Goal: Use online tool/utility: Use online tool/utility

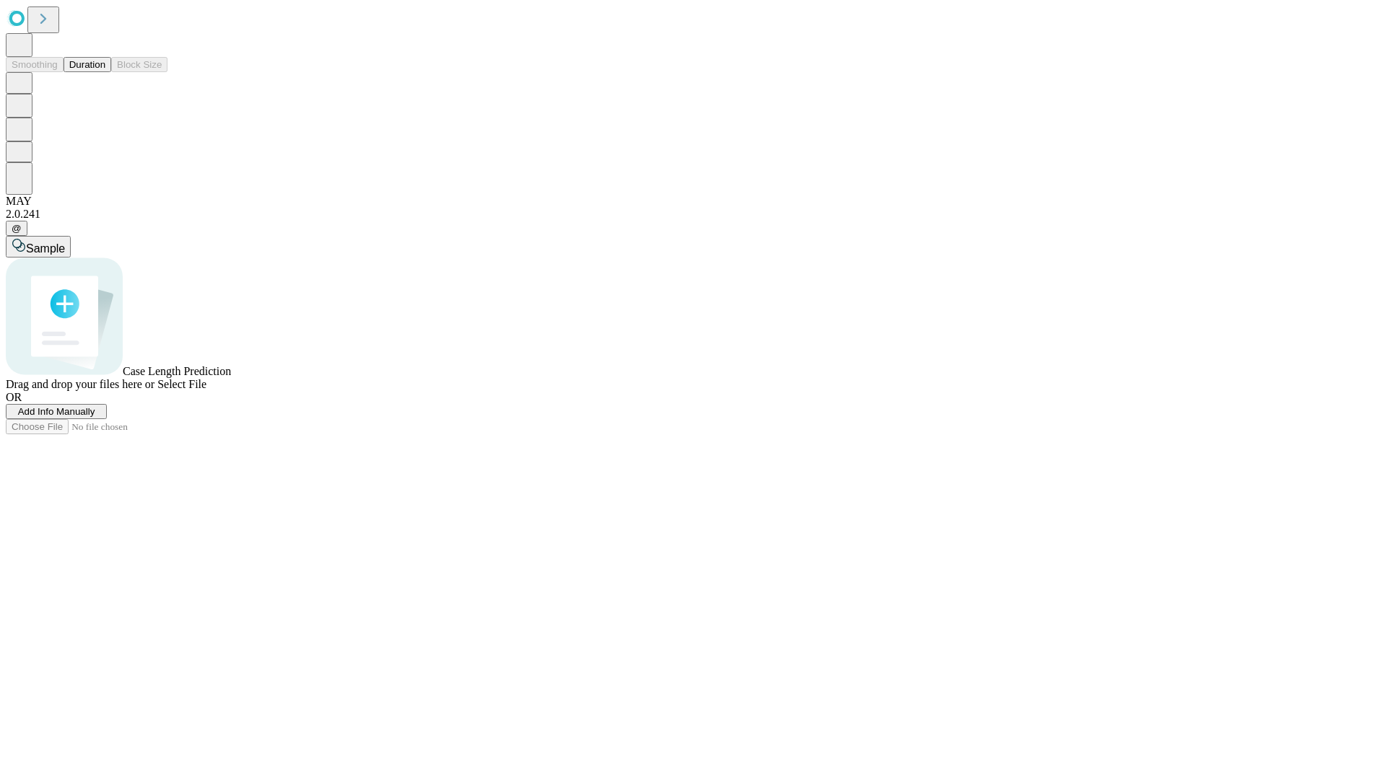
click at [105, 72] on button "Duration" at bounding box center [88, 64] width 48 height 15
click at [95, 417] on span "Add Info Manually" at bounding box center [56, 411] width 77 height 11
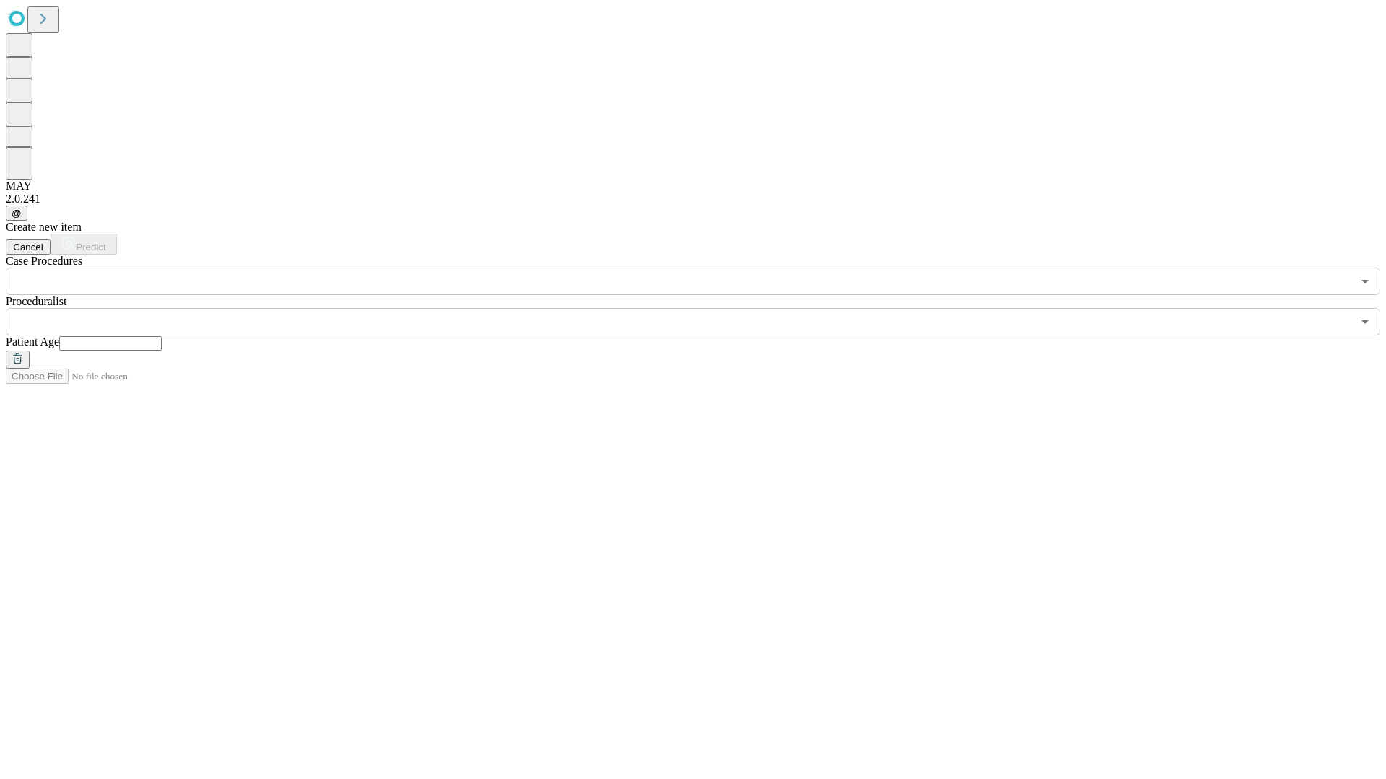
click at [162, 336] on input "text" at bounding box center [110, 343] width 102 height 14
type input "**"
click at [703, 308] on input "text" at bounding box center [679, 321] width 1346 height 27
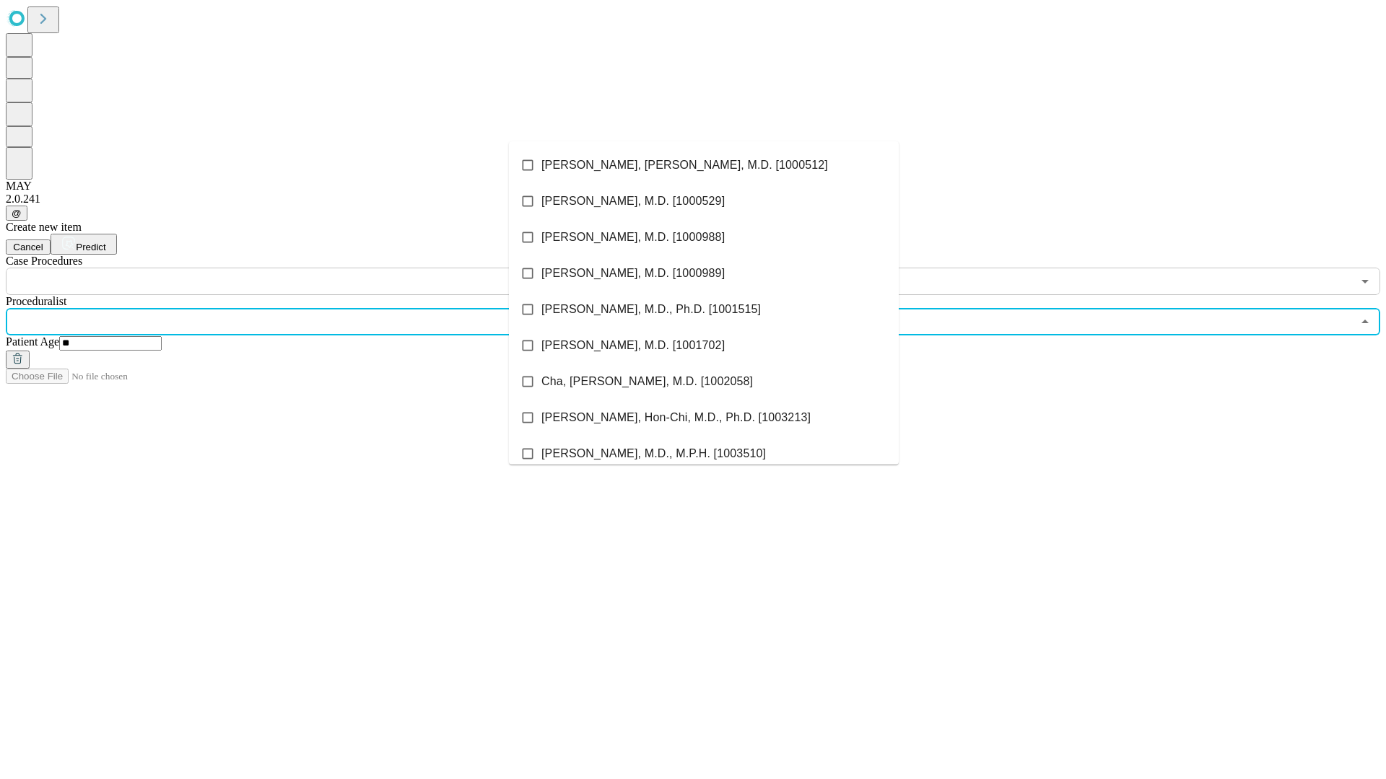
click at [704, 165] on li "[PERSON_NAME], [PERSON_NAME], M.D. [1000512]" at bounding box center [704, 165] width 390 height 36
click at [303, 268] on input "text" at bounding box center [679, 281] width 1346 height 27
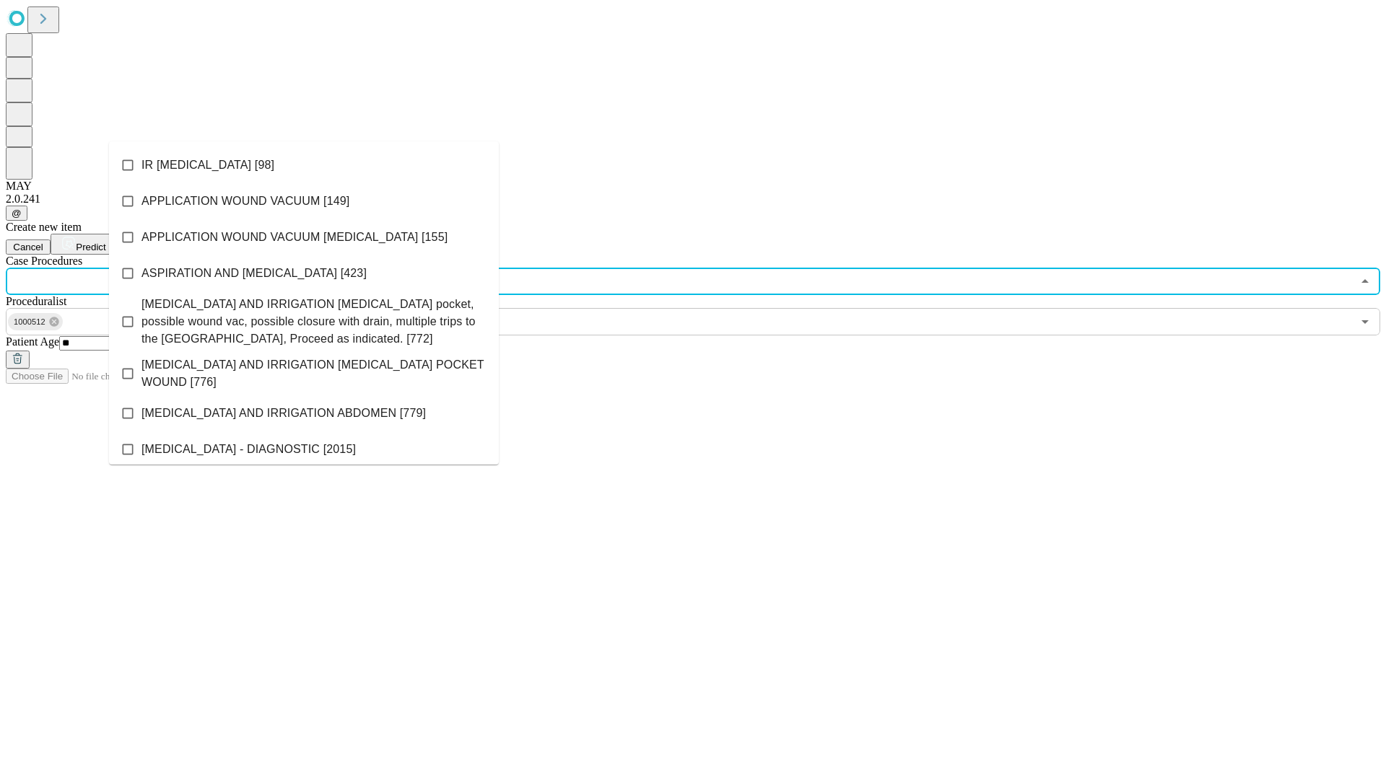
click at [304, 165] on li "IR [MEDICAL_DATA] [98]" at bounding box center [304, 165] width 390 height 36
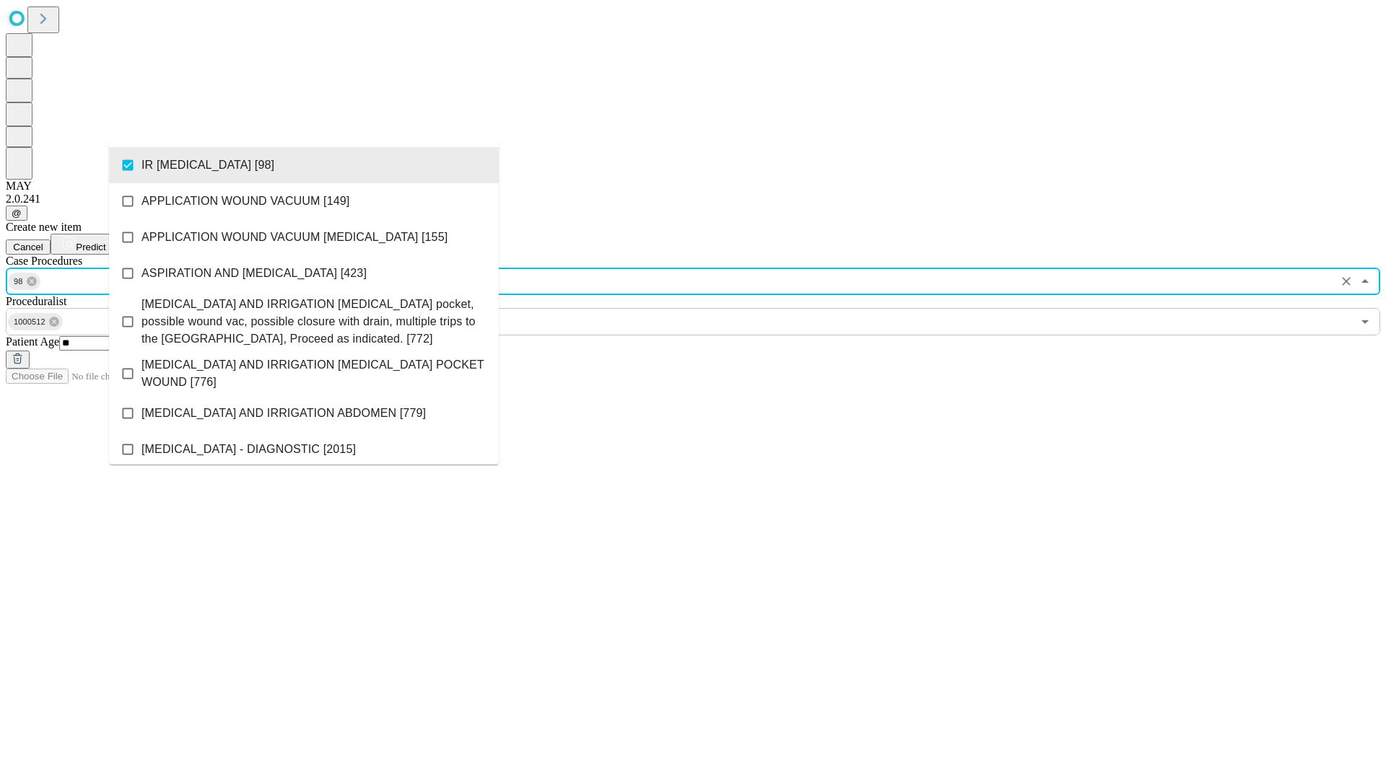
click at [105, 242] on span "Predict" at bounding box center [91, 247] width 30 height 11
